Goal: Book appointment/travel/reservation

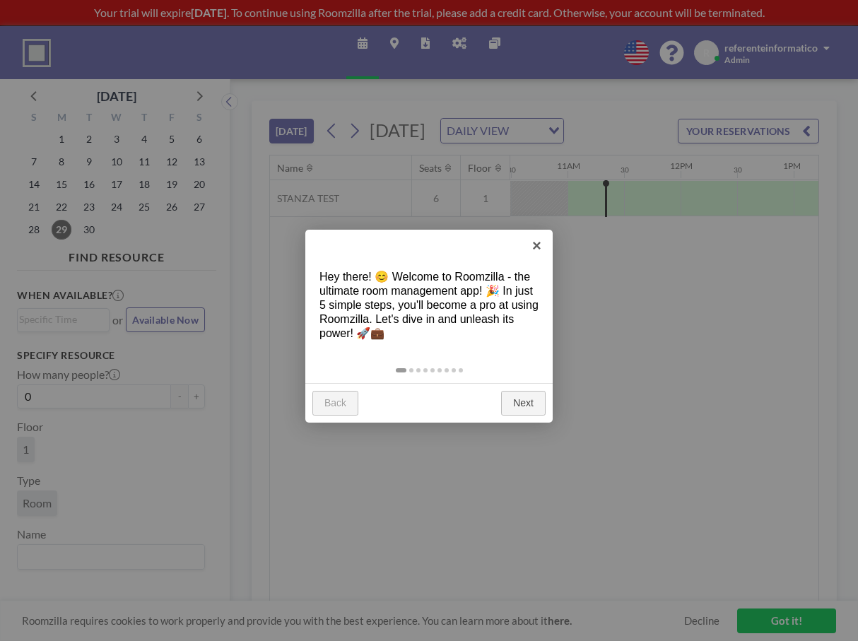
scroll to position [0, 1188]
click at [536, 245] on link "×" at bounding box center [537, 246] width 32 height 32
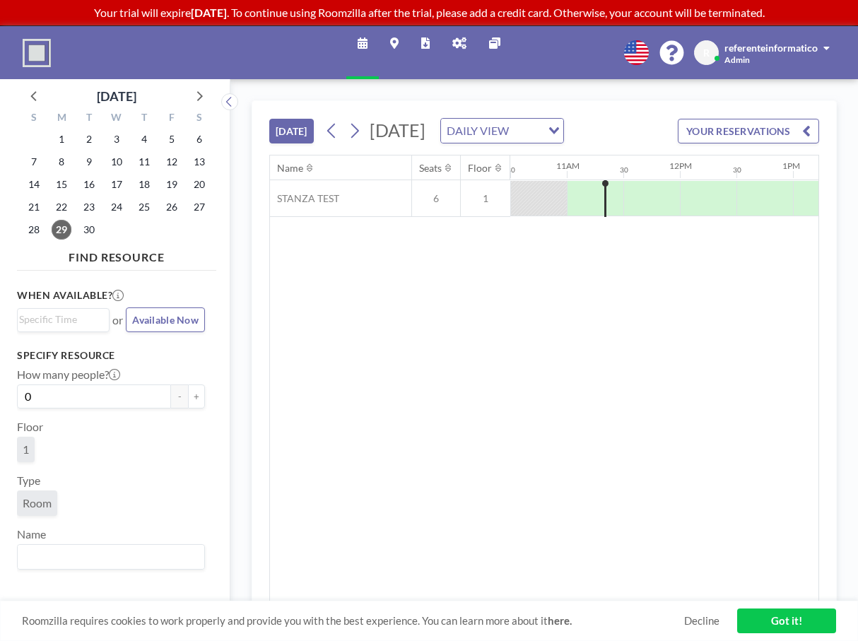
click at [634, 46] on icon at bounding box center [636, 52] width 25 height 25
click at [820, 49] on div "referenteinformatico" at bounding box center [777, 47] width 105 height 14
click at [830, 41] on div "R referenteinformatico Admin" at bounding box center [764, 52] width 141 height 25
click at [199, 393] on button "+" at bounding box center [196, 397] width 17 height 24
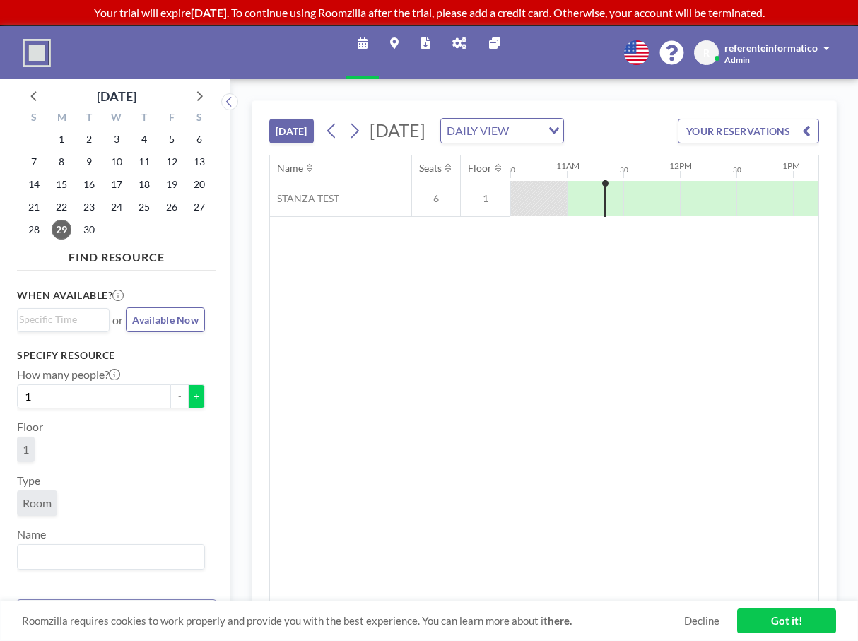
click at [199, 393] on button "+" at bounding box center [196, 397] width 17 height 24
type input "3"
click at [40, 54] on img at bounding box center [37, 53] width 28 height 28
click at [395, 42] on icon at bounding box center [394, 42] width 8 height 11
